Goal: Transaction & Acquisition: Purchase product/service

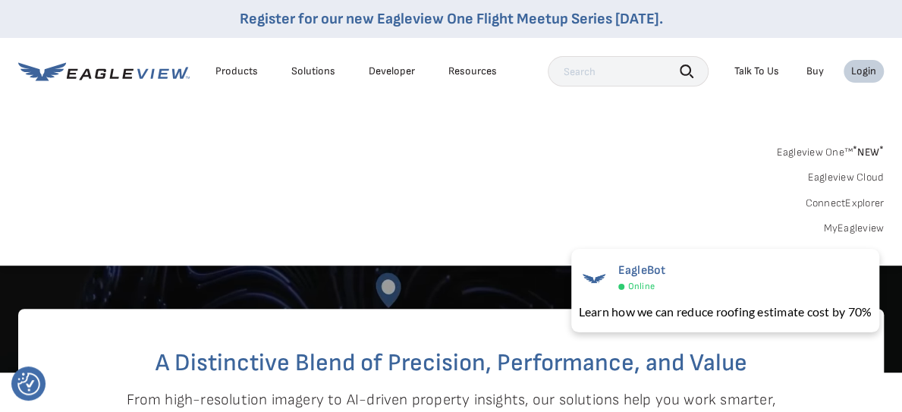
scroll to position [228, 0]
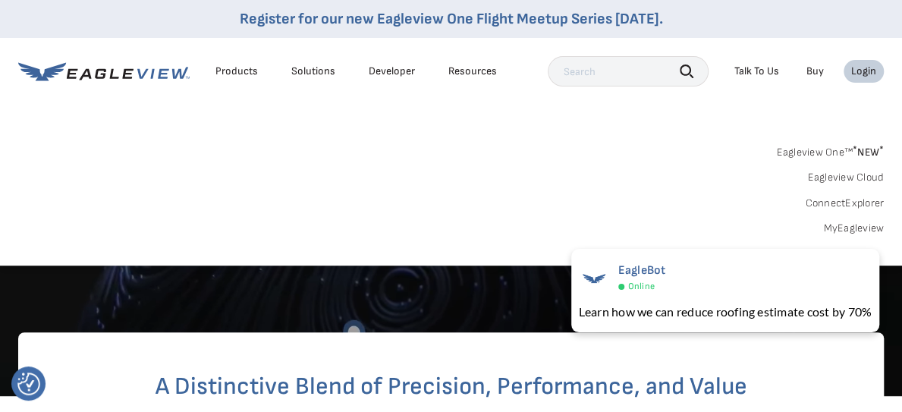
click at [153, 72] on icon at bounding box center [152, 73] width 4 height 10
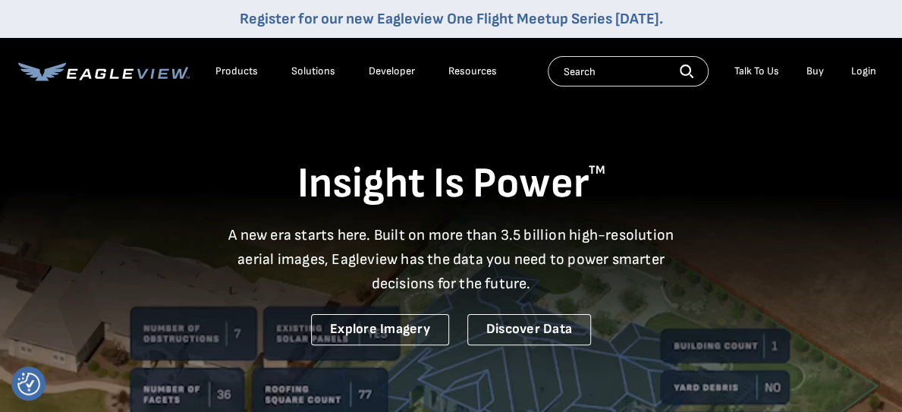
click at [861, 67] on div "Login" at bounding box center [863, 71] width 25 height 14
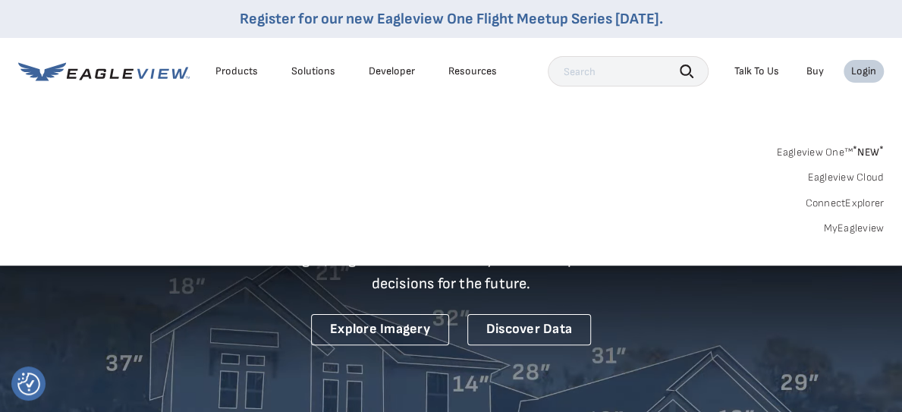
click at [866, 67] on div "Login" at bounding box center [863, 71] width 25 height 14
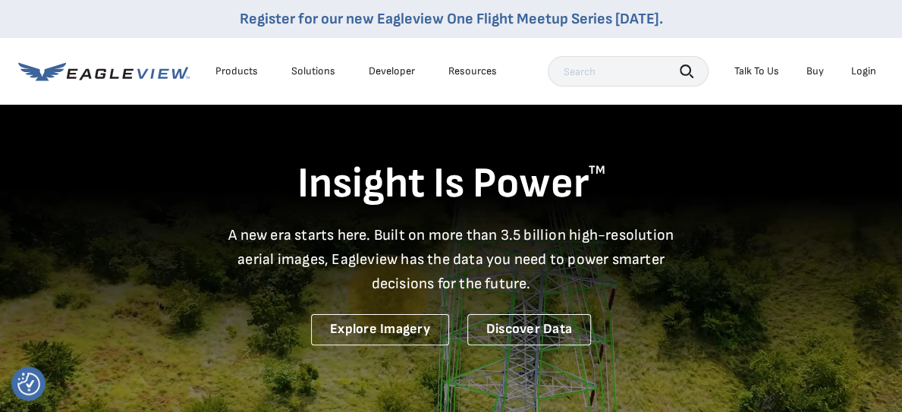
click at [869, 67] on div "Login" at bounding box center [863, 71] width 25 height 14
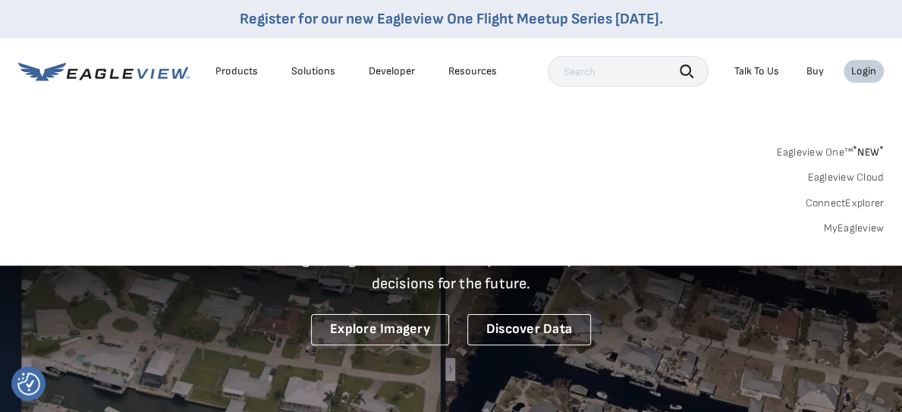
click at [840, 225] on link "MyEagleview" at bounding box center [853, 228] width 61 height 14
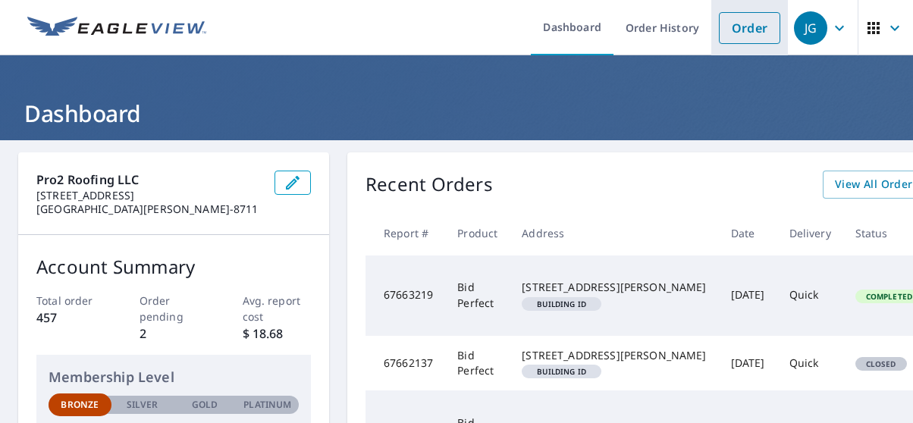
click at [734, 29] on link "Order" at bounding box center [749, 28] width 61 height 32
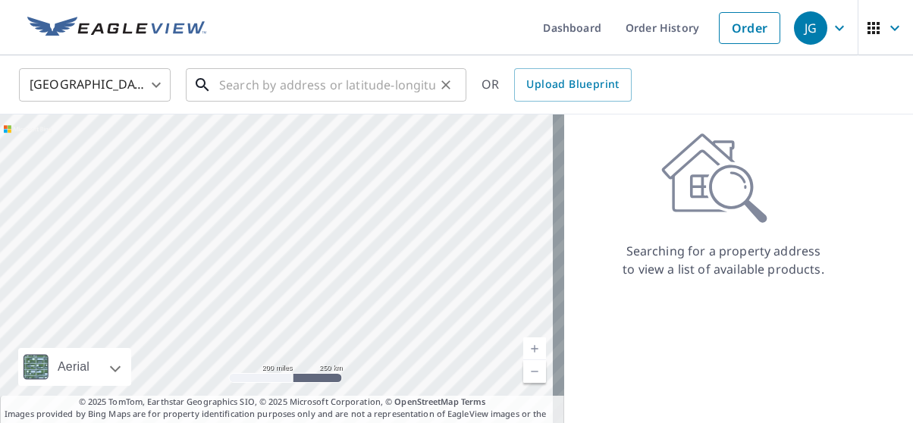
click at [227, 83] on input "text" at bounding box center [327, 85] width 216 height 42
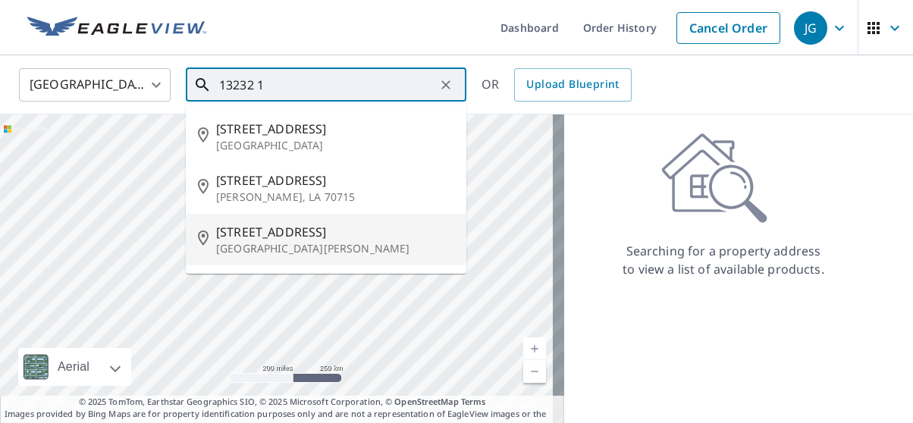
click at [278, 241] on span "13232 1st St" at bounding box center [335, 232] width 238 height 18
type input "13232 1st St Fort Myers, FL 33905"
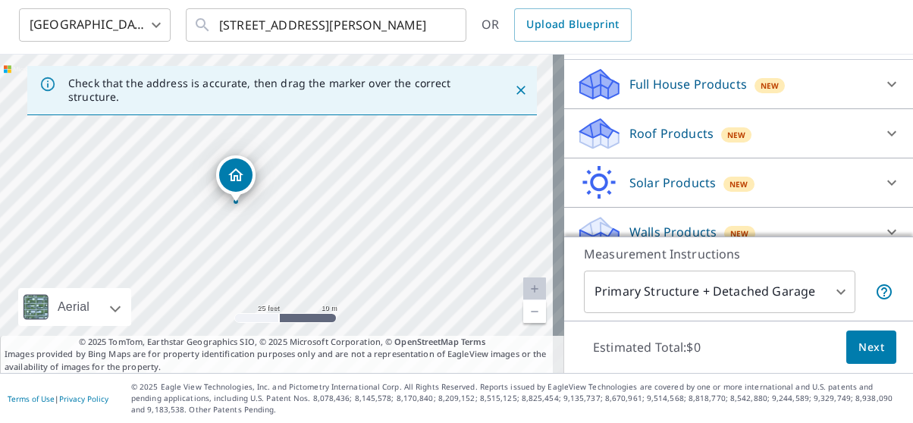
scroll to position [70, 0]
click at [839, 272] on body "JG JG Dashboard Order History Cancel Order JG United States US ​ 13232 1st St F…" at bounding box center [456, 211] width 913 height 423
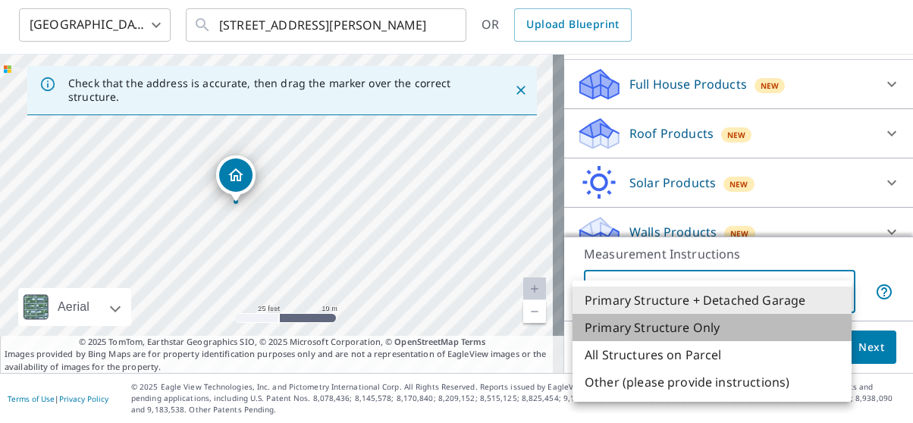
click at [692, 327] on li "Primary Structure Only" at bounding box center [712, 327] width 279 height 27
type input "2"
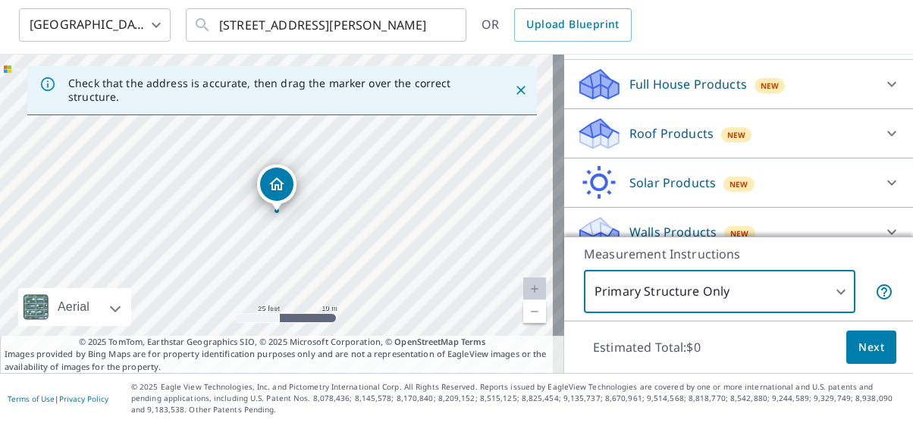
click at [859, 338] on span "Next" at bounding box center [872, 347] width 26 height 19
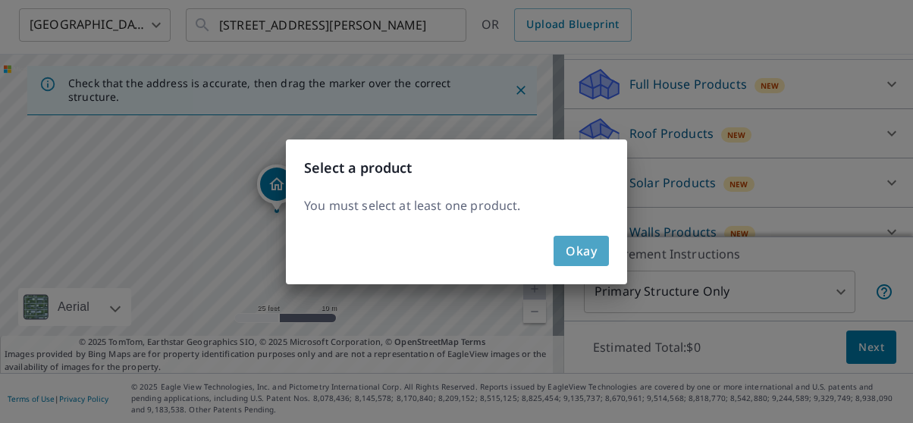
click at [582, 253] on span "Okay" at bounding box center [581, 250] width 31 height 21
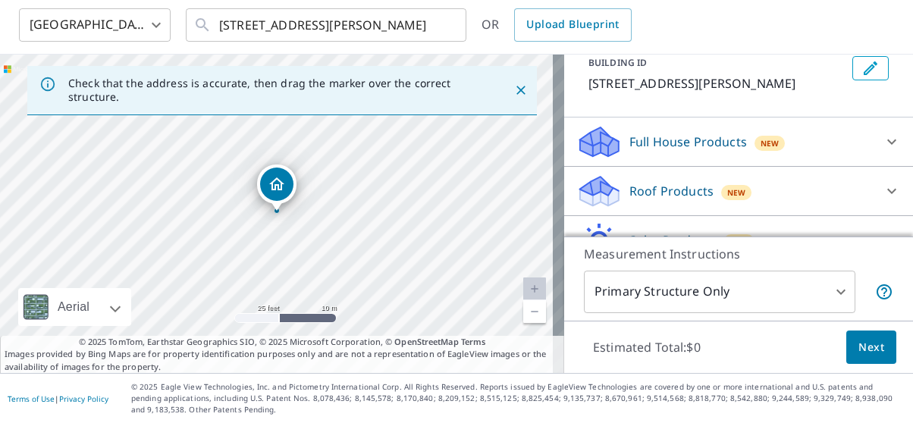
scroll to position [115, 0]
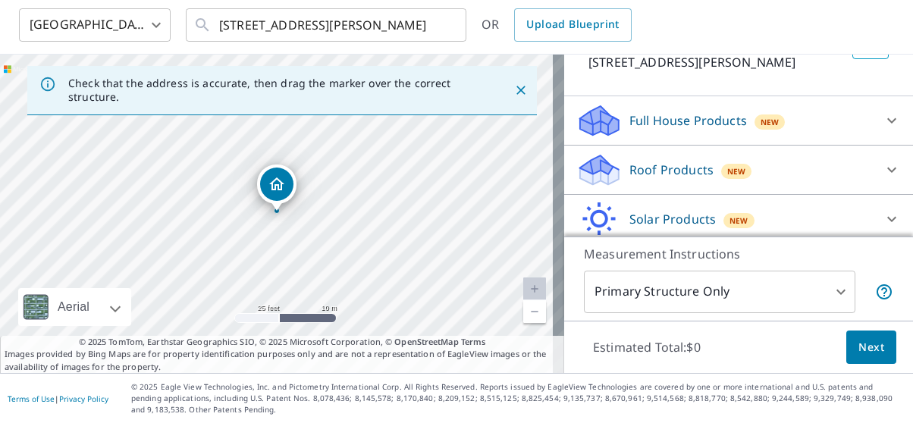
click at [610, 163] on icon at bounding box center [599, 170] width 46 height 36
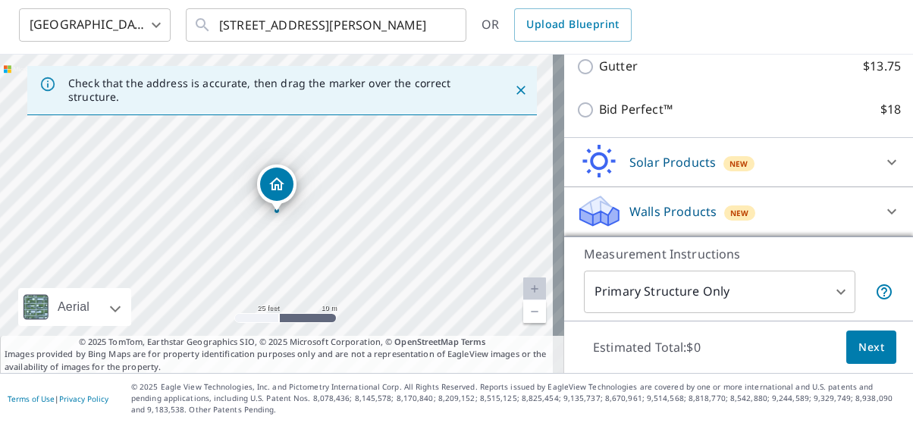
scroll to position [294, 0]
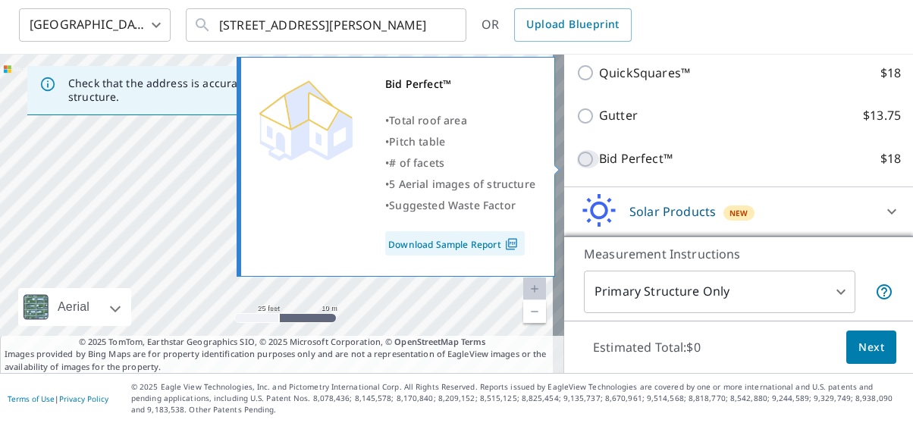
click at [578, 162] on input "Bid Perfect™ $18" at bounding box center [587, 159] width 23 height 18
checkbox input "true"
type input "1"
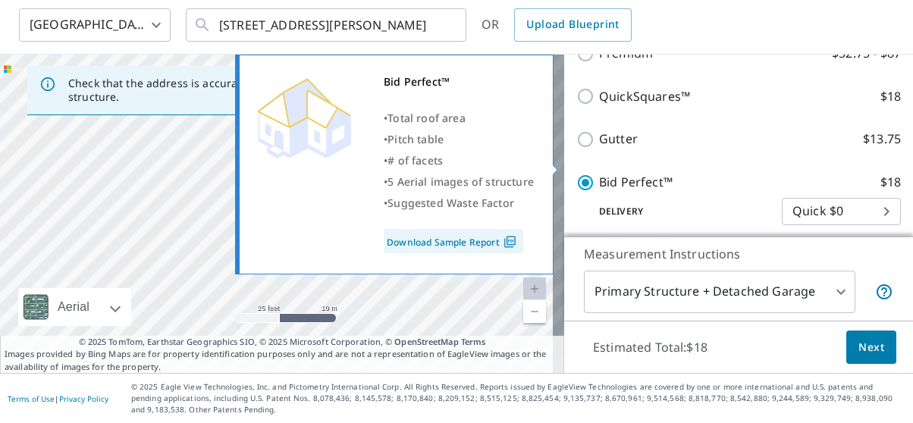
scroll to position [318, 0]
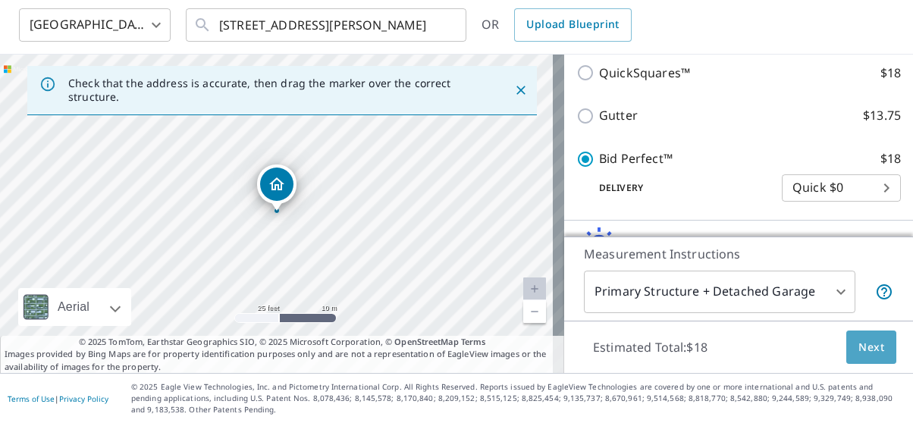
click at [859, 338] on span "Next" at bounding box center [872, 347] width 26 height 19
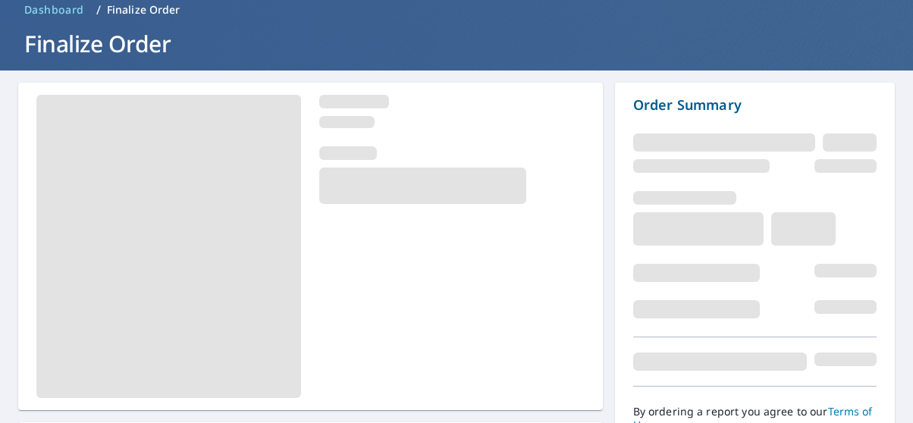
scroll to position [155, 0]
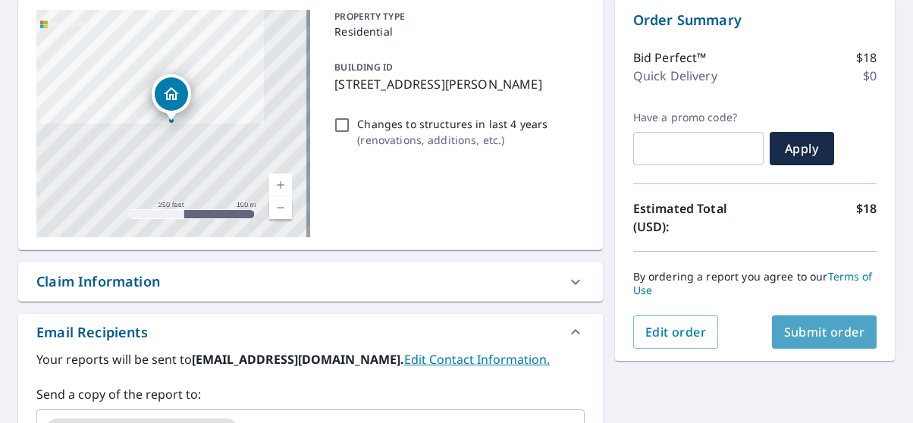
click at [811, 327] on span "Submit order" at bounding box center [824, 332] width 81 height 17
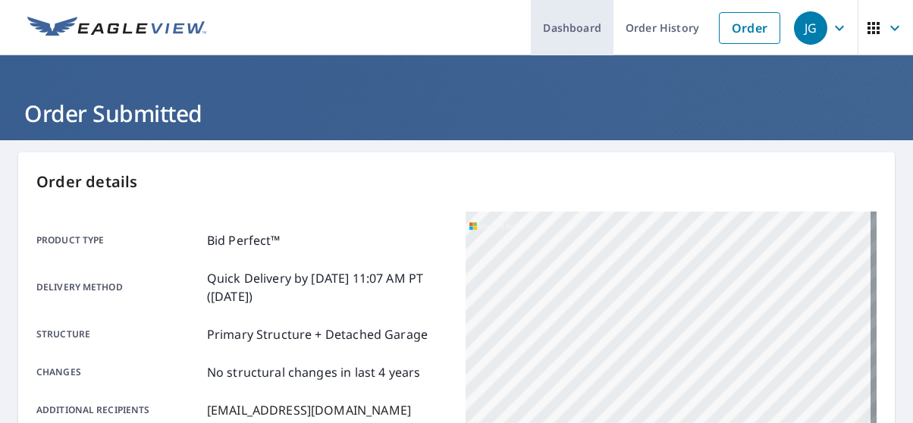
click at [563, 25] on link "Dashboard" at bounding box center [572, 27] width 83 height 55
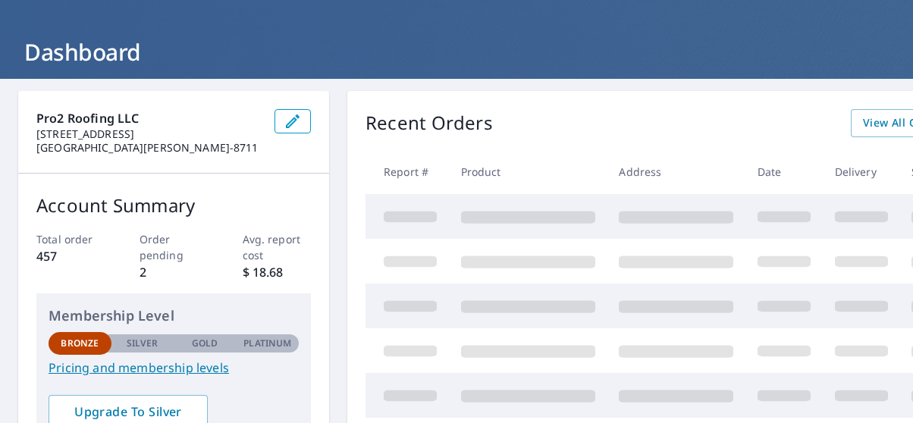
scroll to position [76, 0]
